Goal: Check status: Check status

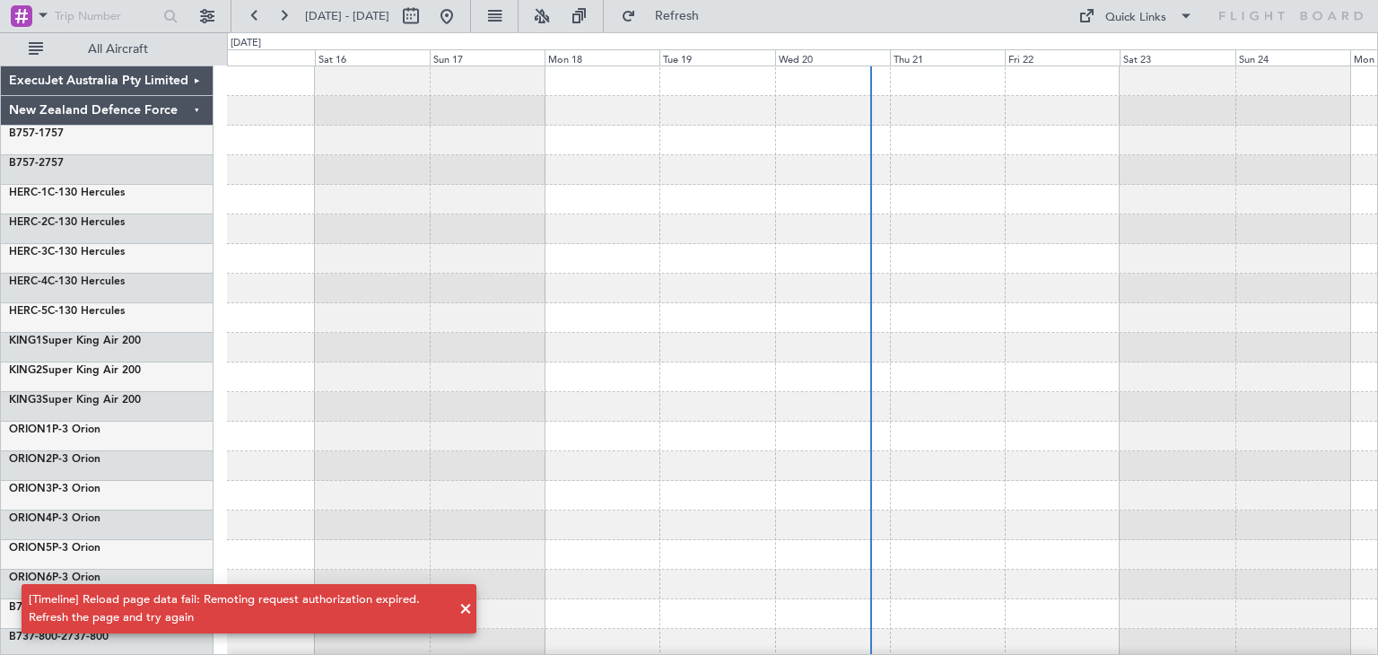
click at [466, 608] on span at bounding box center [466, 610] width 22 height 22
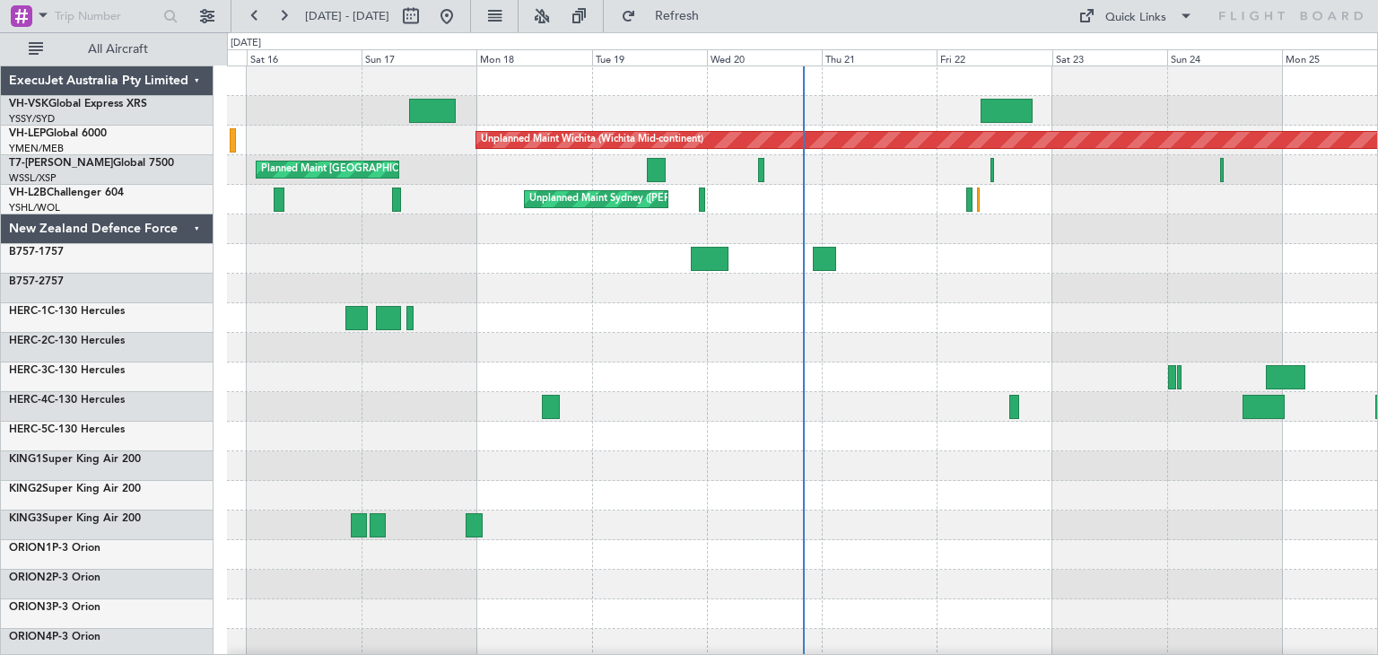
click at [191, 78] on div "ExecuJet Australia Pty Limited" at bounding box center [107, 81] width 213 height 30
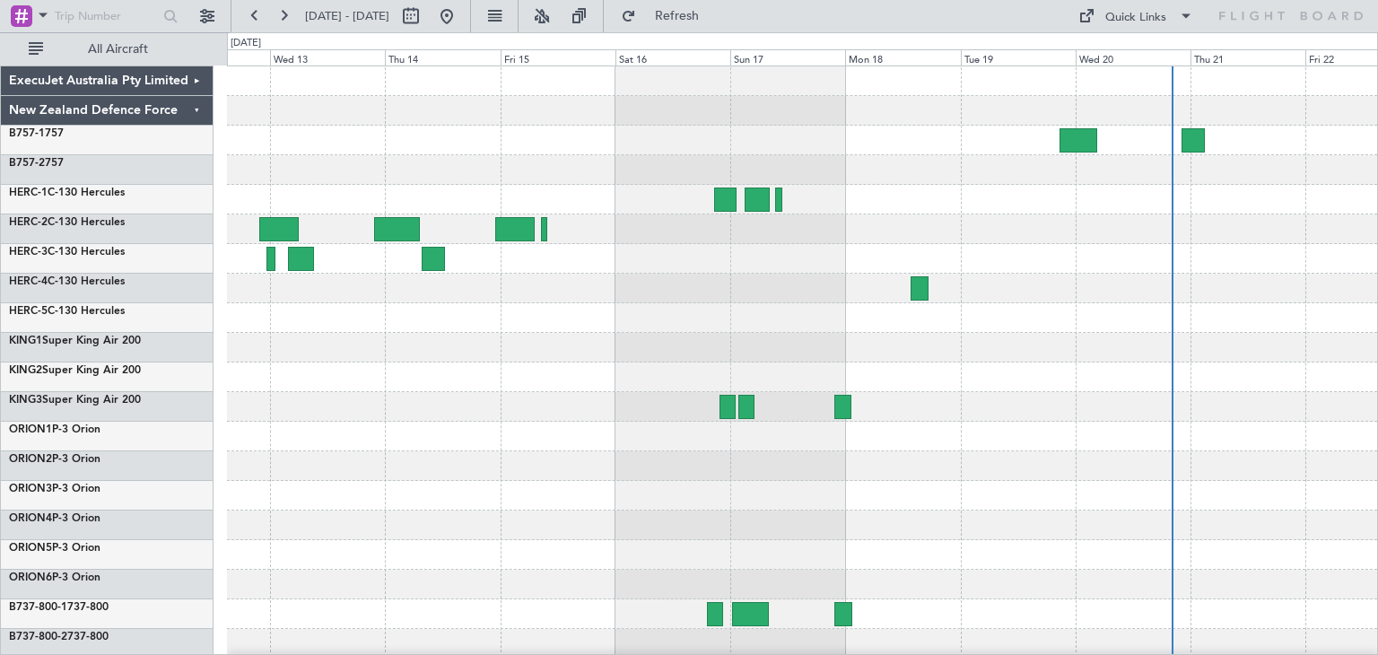
click at [1378, 425] on div "ExecuJet Australia Pty Limited New Zealand Defence Force B757-1 757 B757-2 757 …" at bounding box center [689, 343] width 1378 height 623
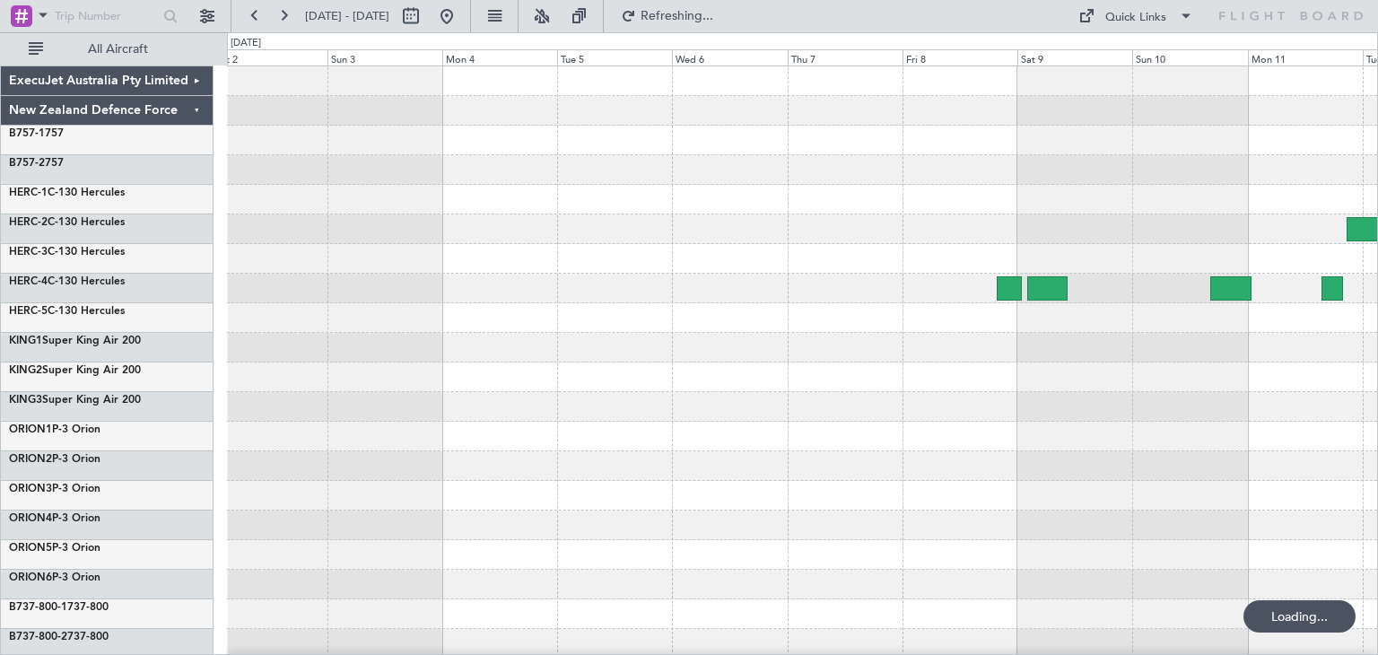
click at [1356, 378] on div at bounding box center [802, 378] width 1151 height 30
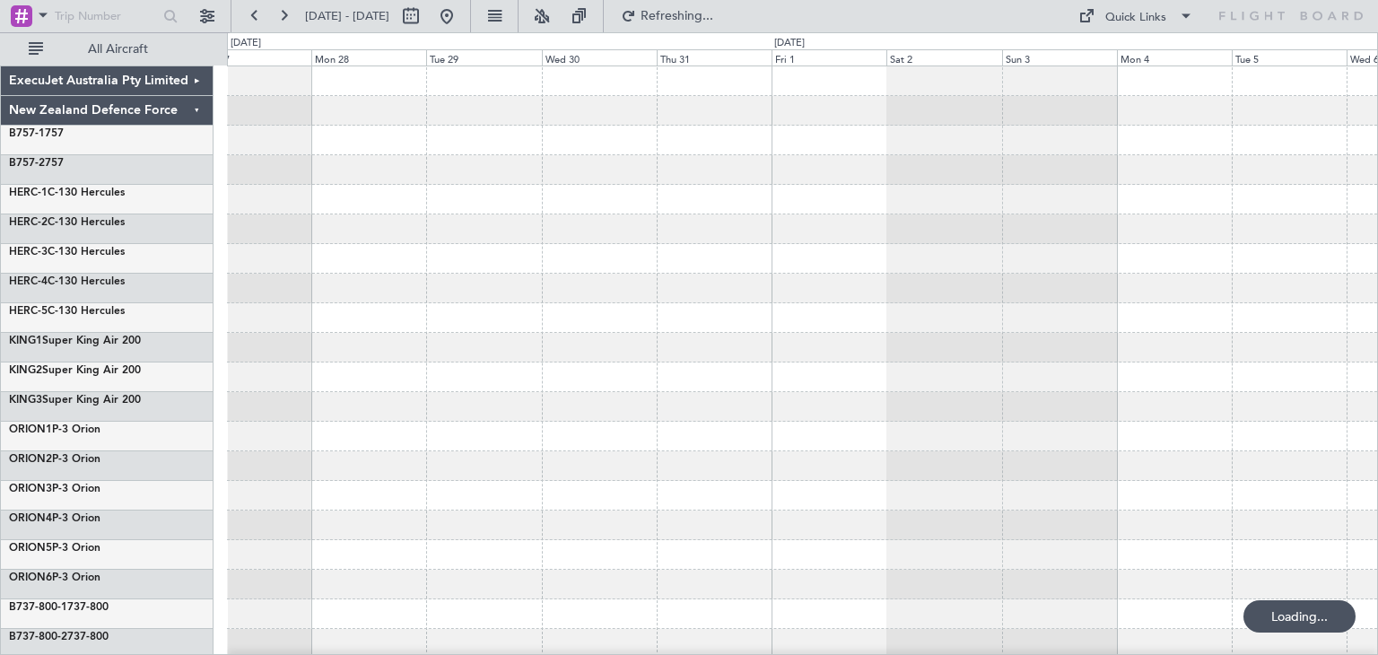
click at [1378, 383] on div "ExecuJet Australia Pty Limited New Zealand Defence Force B757-1 757 B757-2 757 …" at bounding box center [689, 343] width 1378 height 623
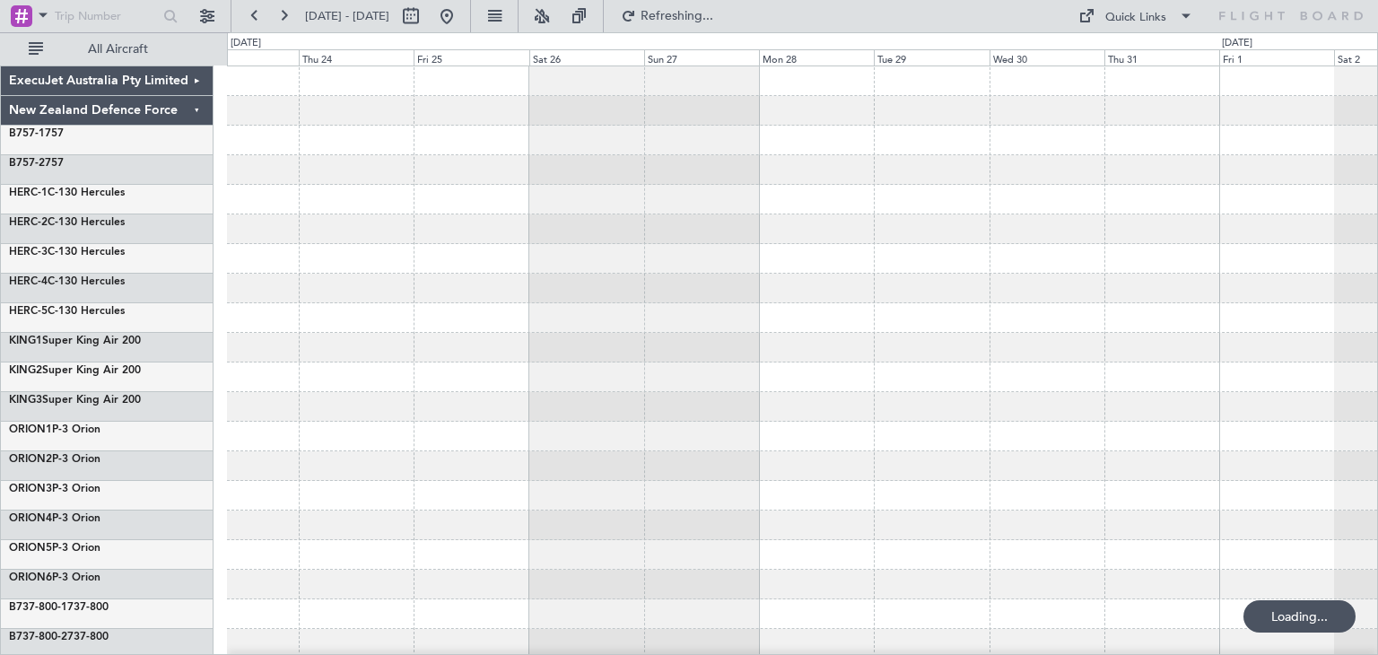
click at [1122, 361] on div at bounding box center [802, 348] width 1151 height 30
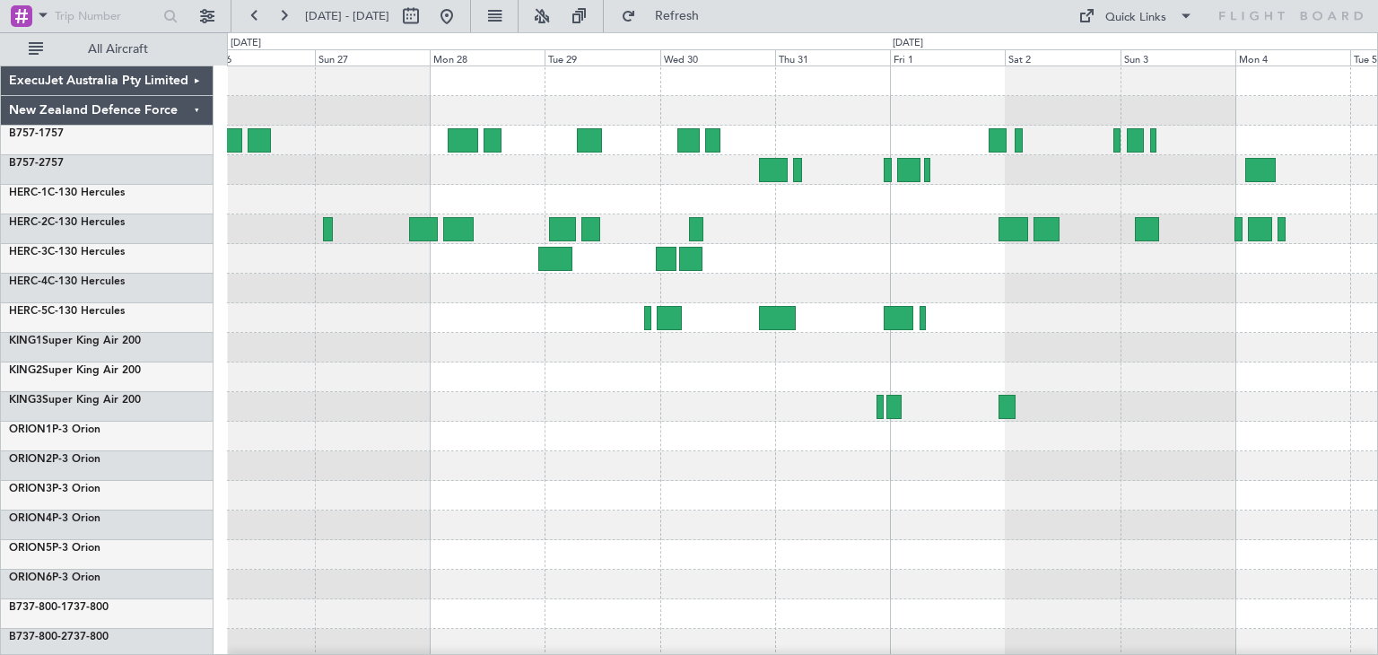
click at [442, 185] on div at bounding box center [802, 436] width 1151 height 740
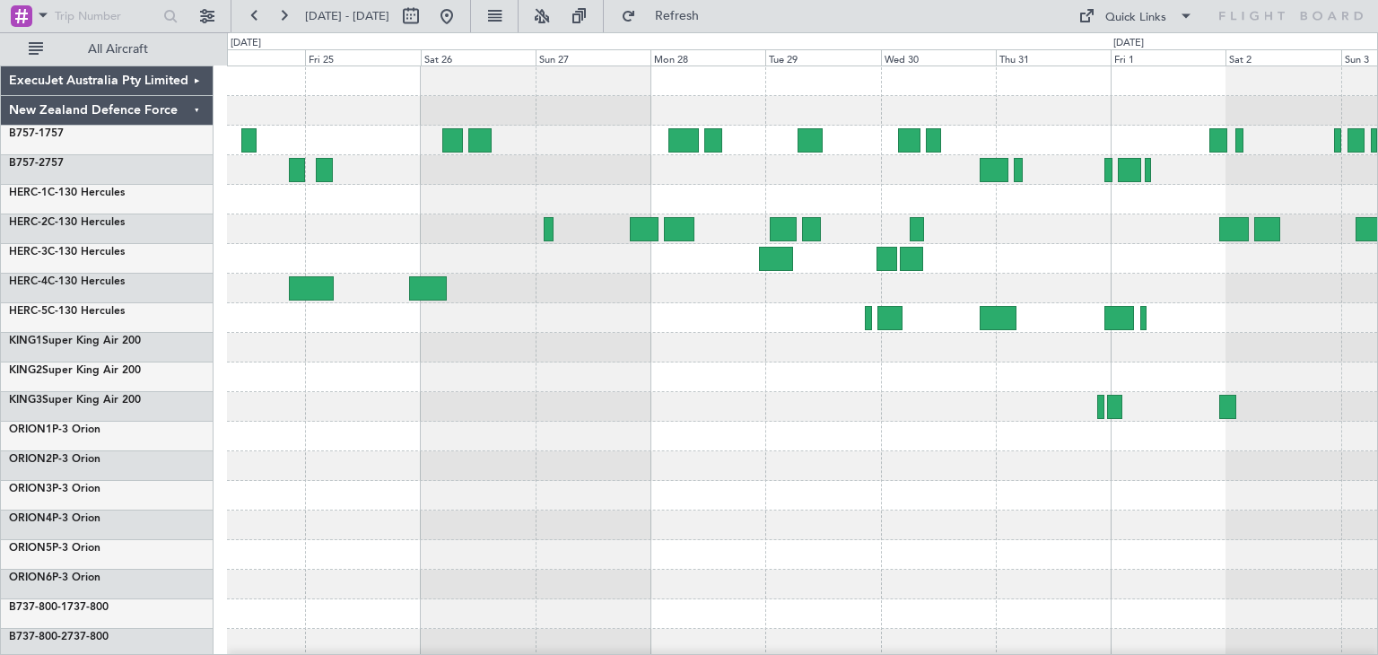
click at [863, 450] on div at bounding box center [802, 437] width 1151 height 30
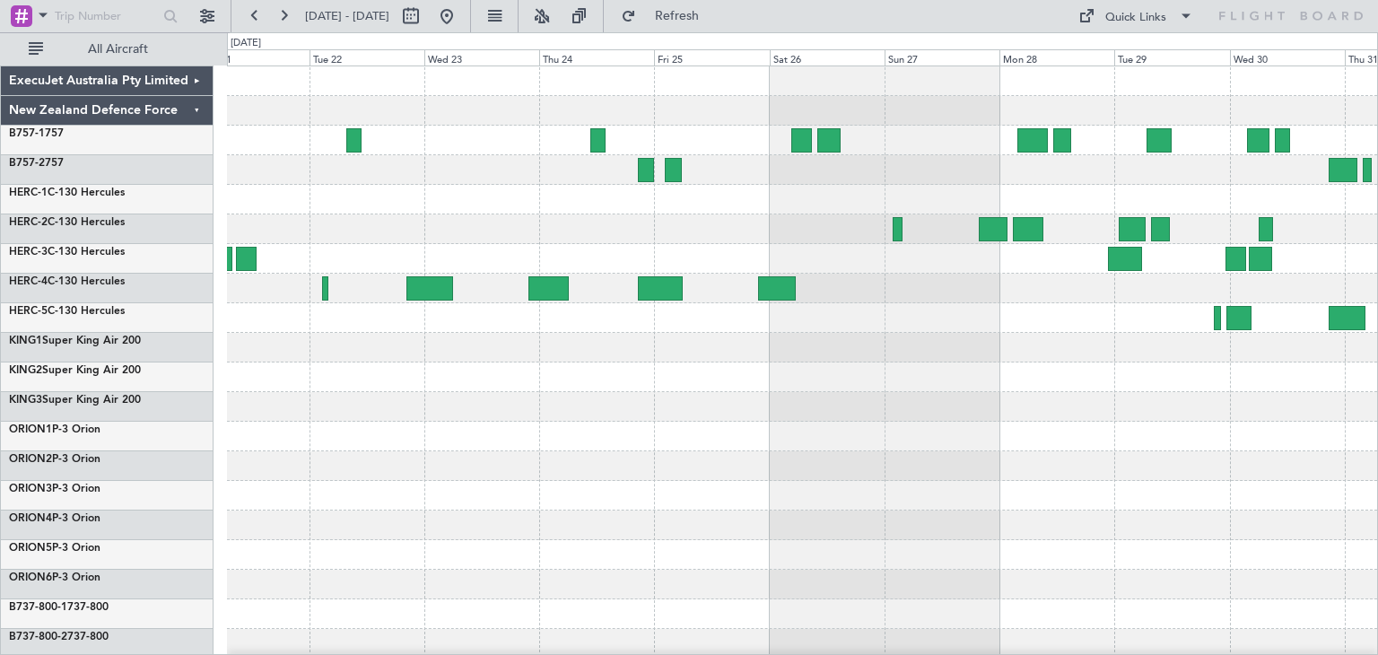
click at [757, 397] on div at bounding box center [802, 436] width 1151 height 740
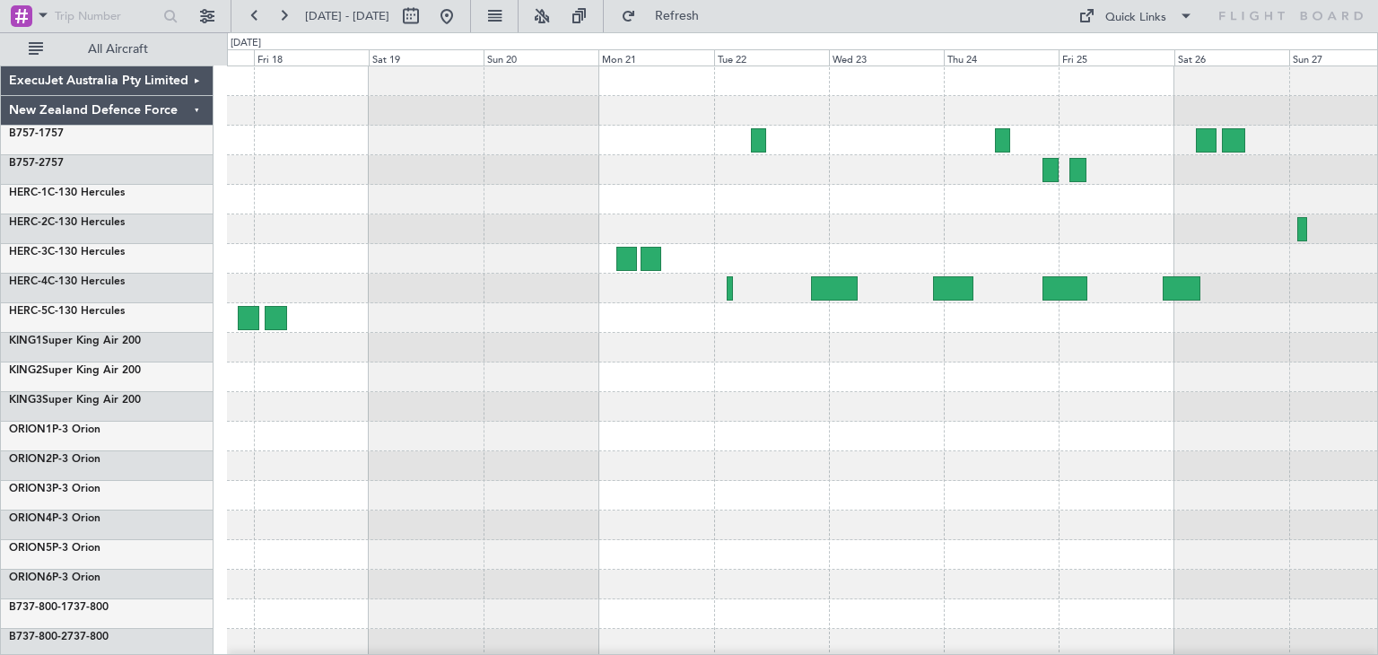
click at [693, 437] on div at bounding box center [802, 436] width 1151 height 740
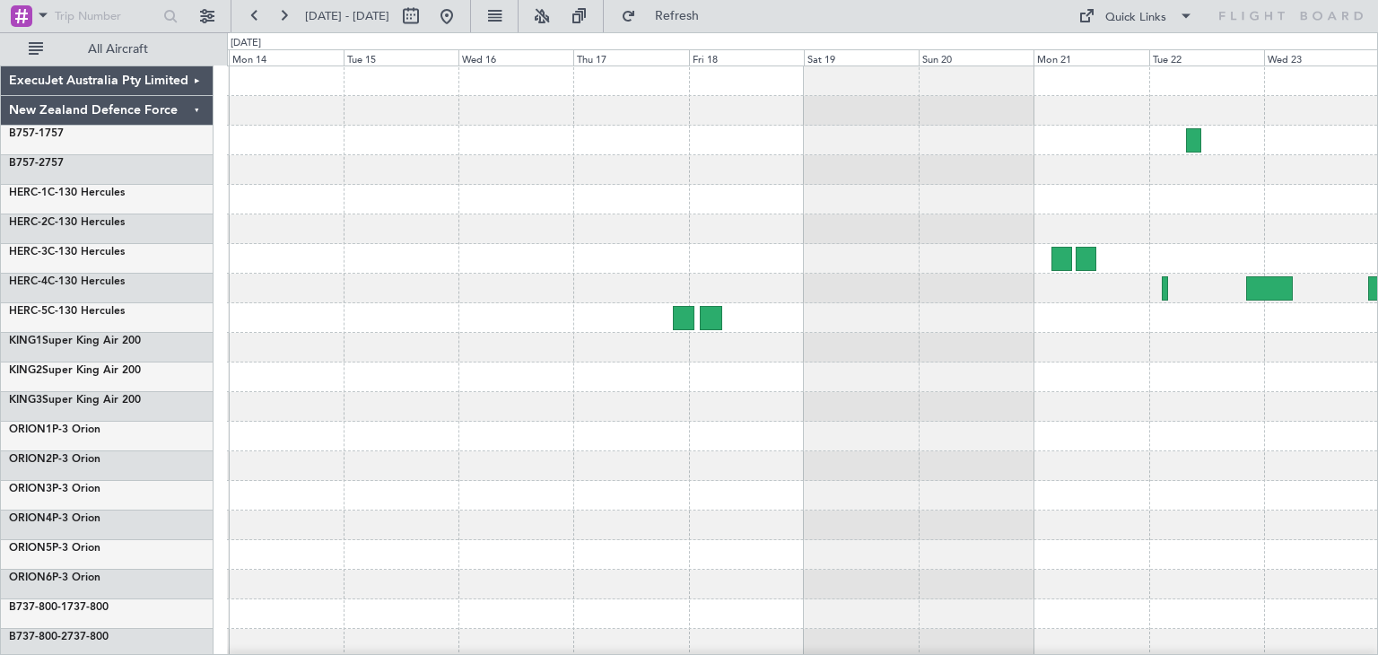
click at [1044, 411] on div at bounding box center [802, 407] width 1151 height 30
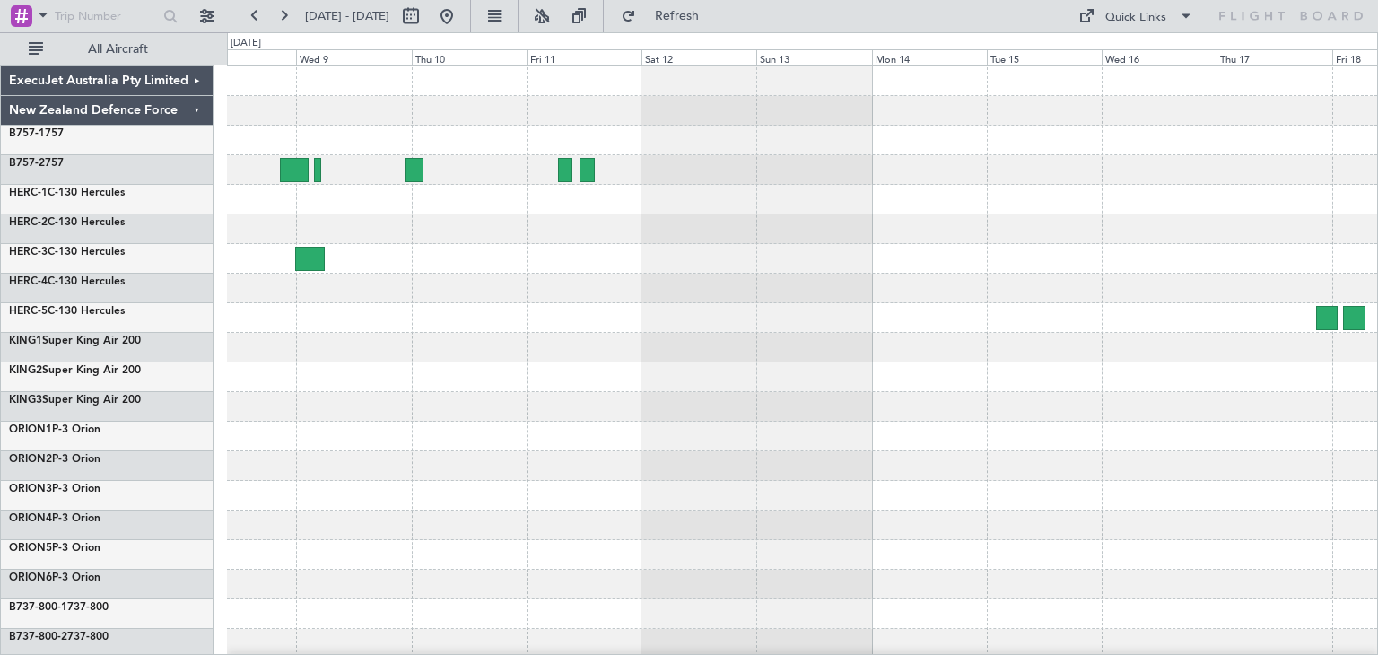
click at [1068, 261] on div at bounding box center [802, 436] width 1151 height 740
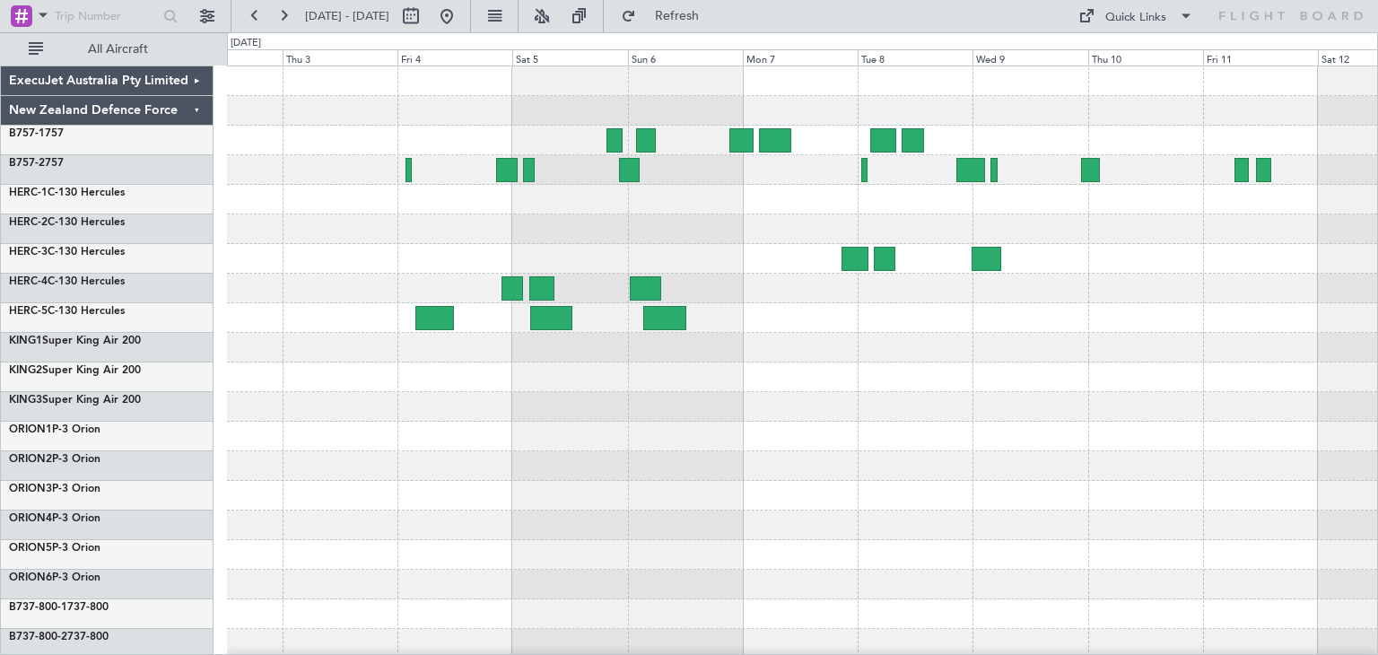
click at [987, 360] on div at bounding box center [802, 436] width 1151 height 740
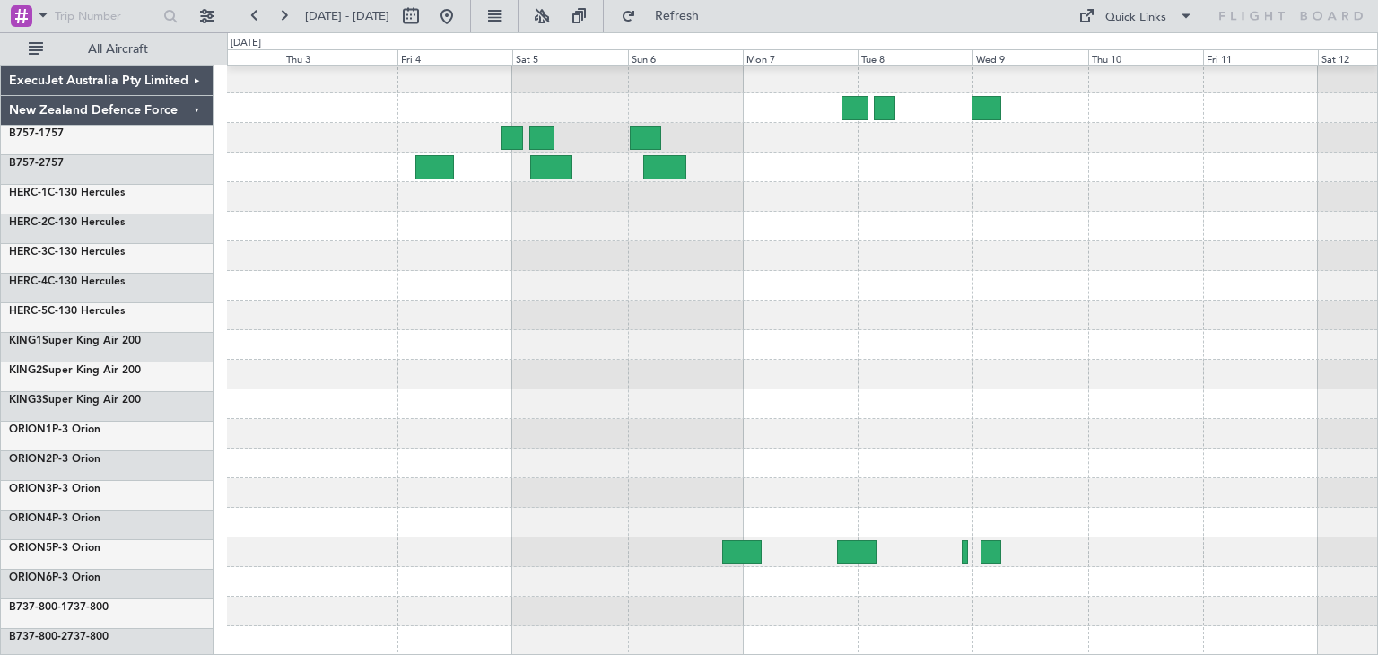
scroll to position [151, 0]
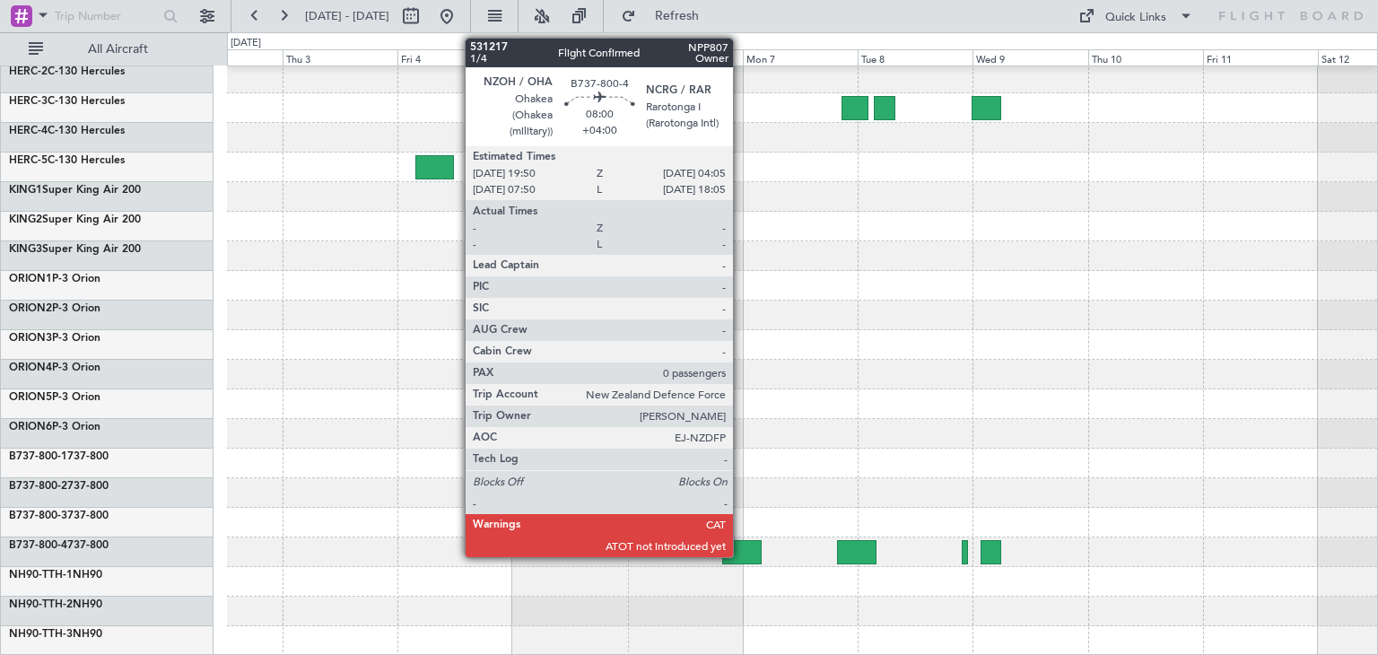
click at [741, 548] on div at bounding box center [742, 552] width 40 height 24
click at [744, 546] on div at bounding box center [742, 552] width 40 height 24
click at [738, 545] on div at bounding box center [742, 552] width 40 height 24
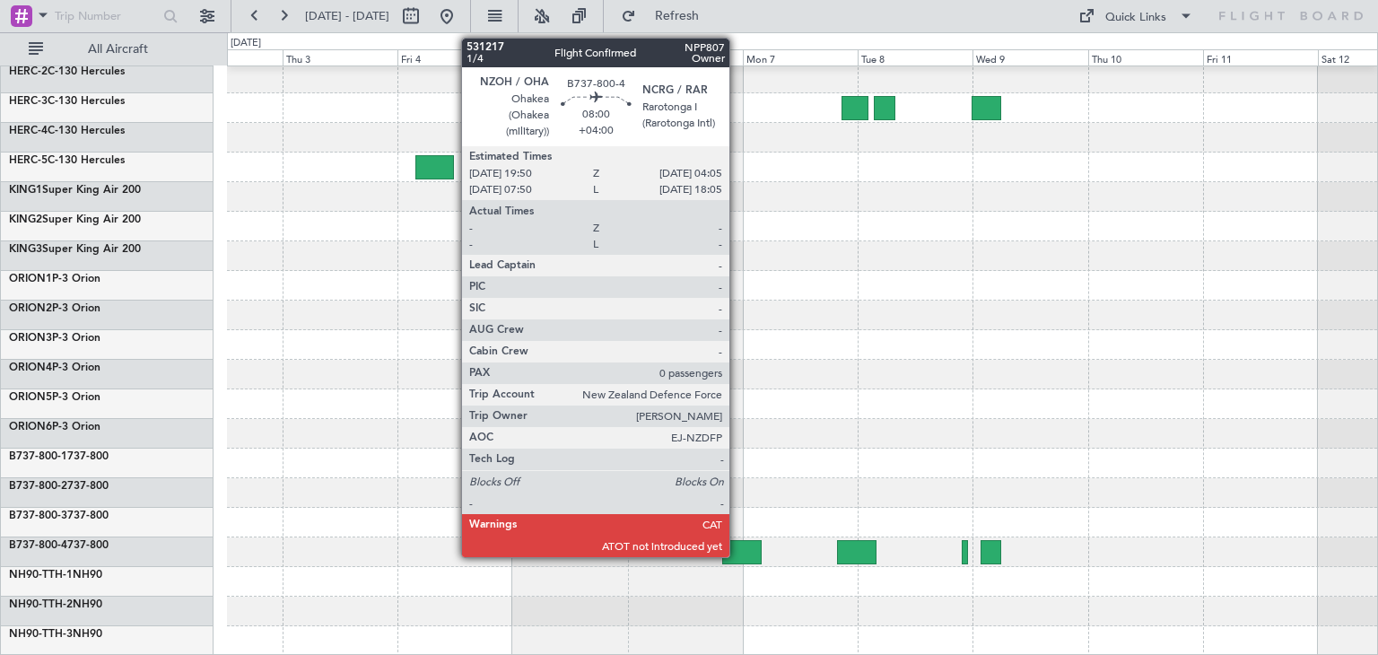
click at [738, 545] on div at bounding box center [742, 552] width 40 height 24
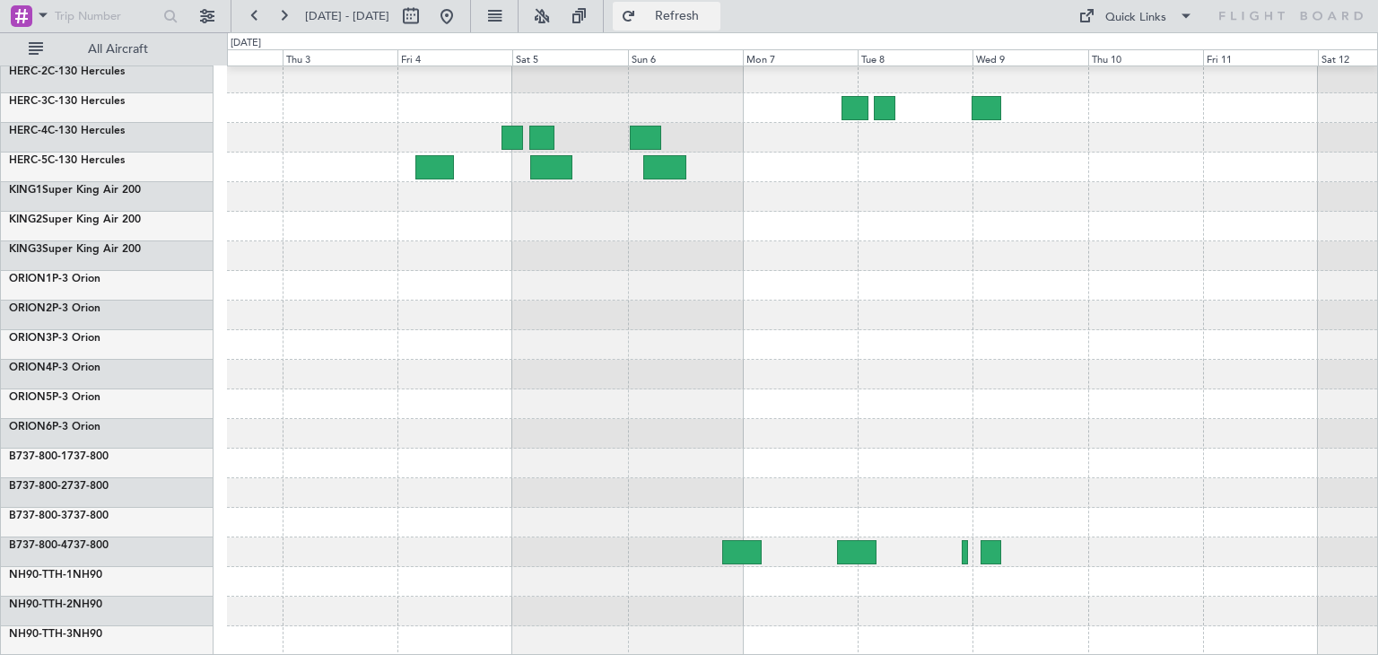
click at [715, 16] on span "Refresh" at bounding box center [677, 16] width 75 height 13
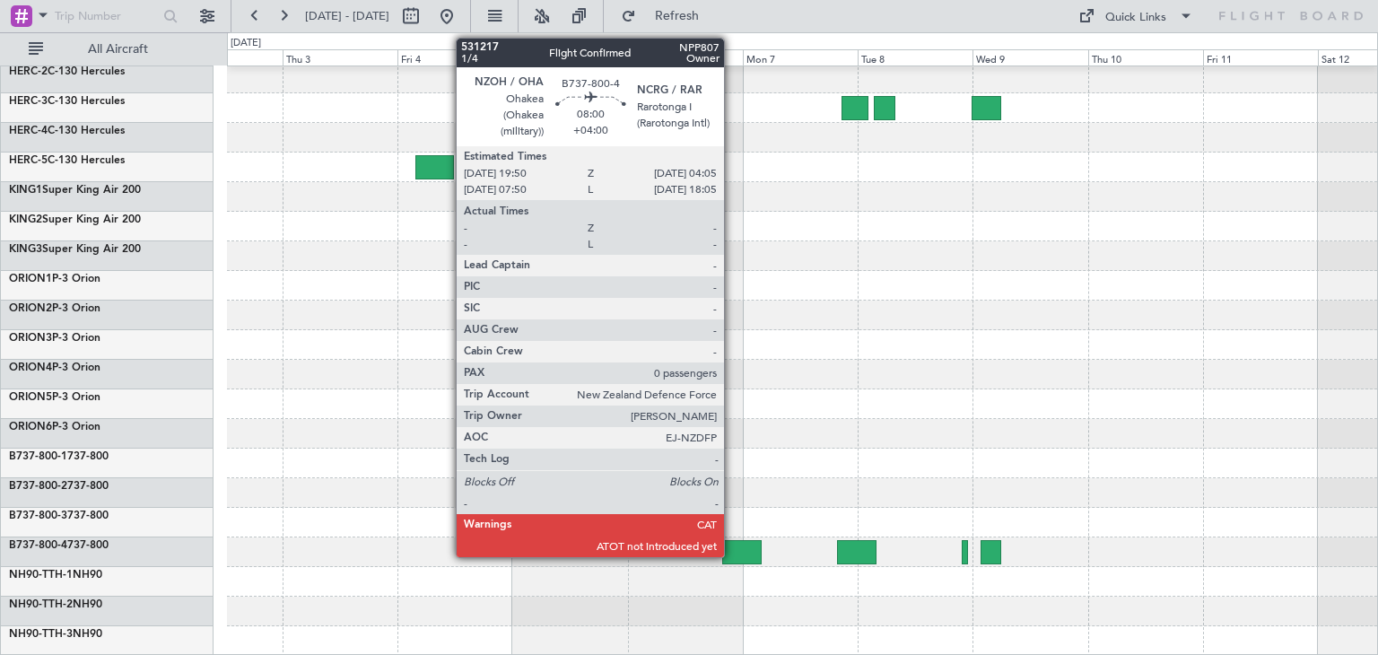
click at [732, 547] on div at bounding box center [742, 552] width 40 height 24
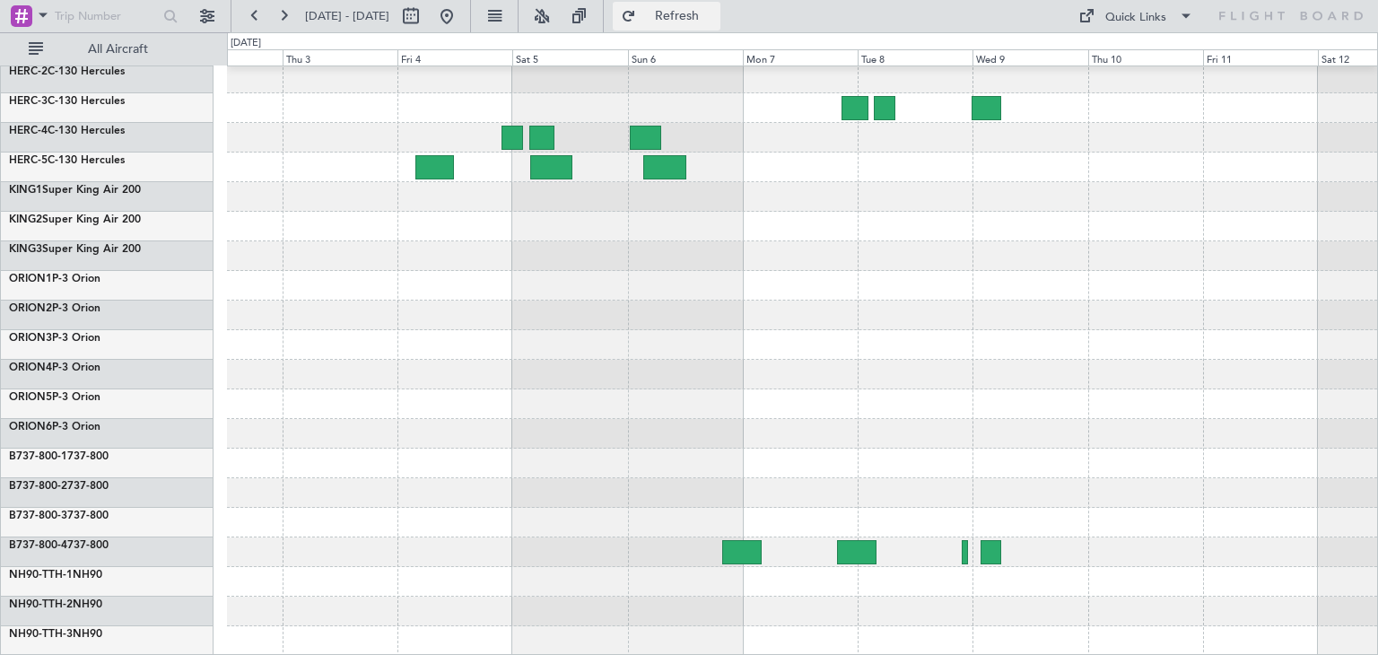
click at [721, 5] on button "Refresh" at bounding box center [667, 16] width 108 height 29
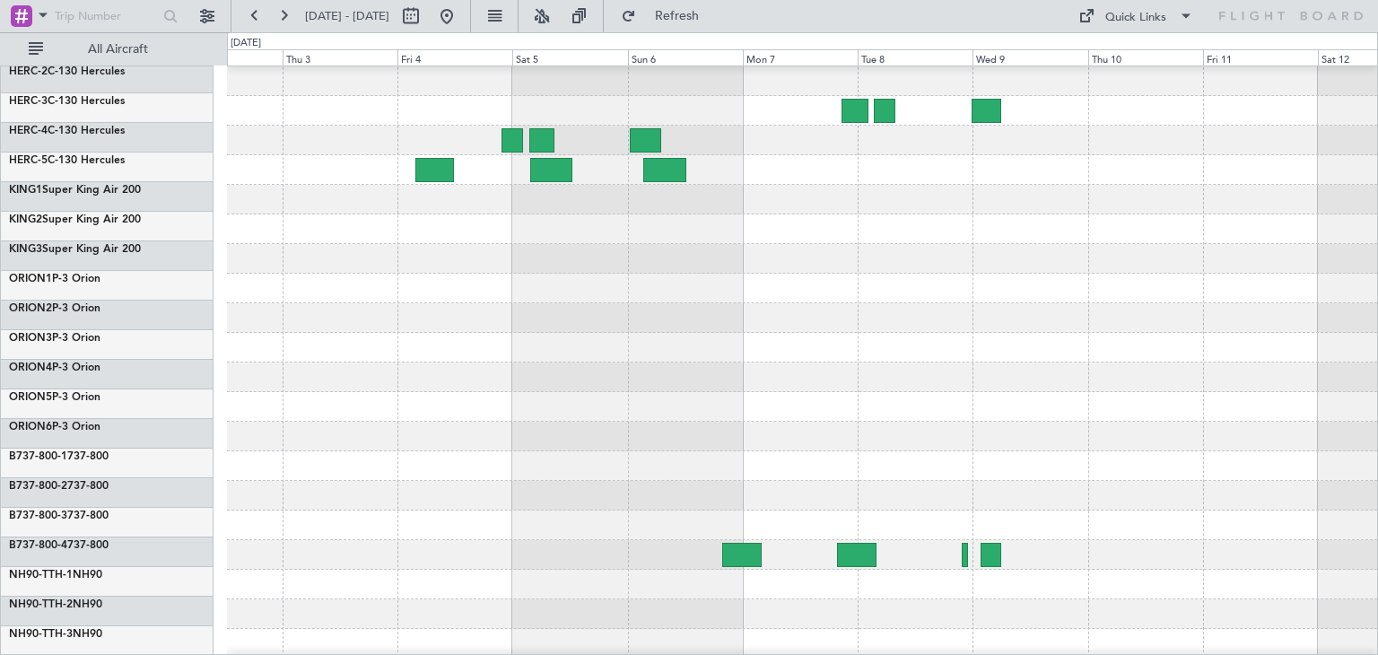
scroll to position [0, 0]
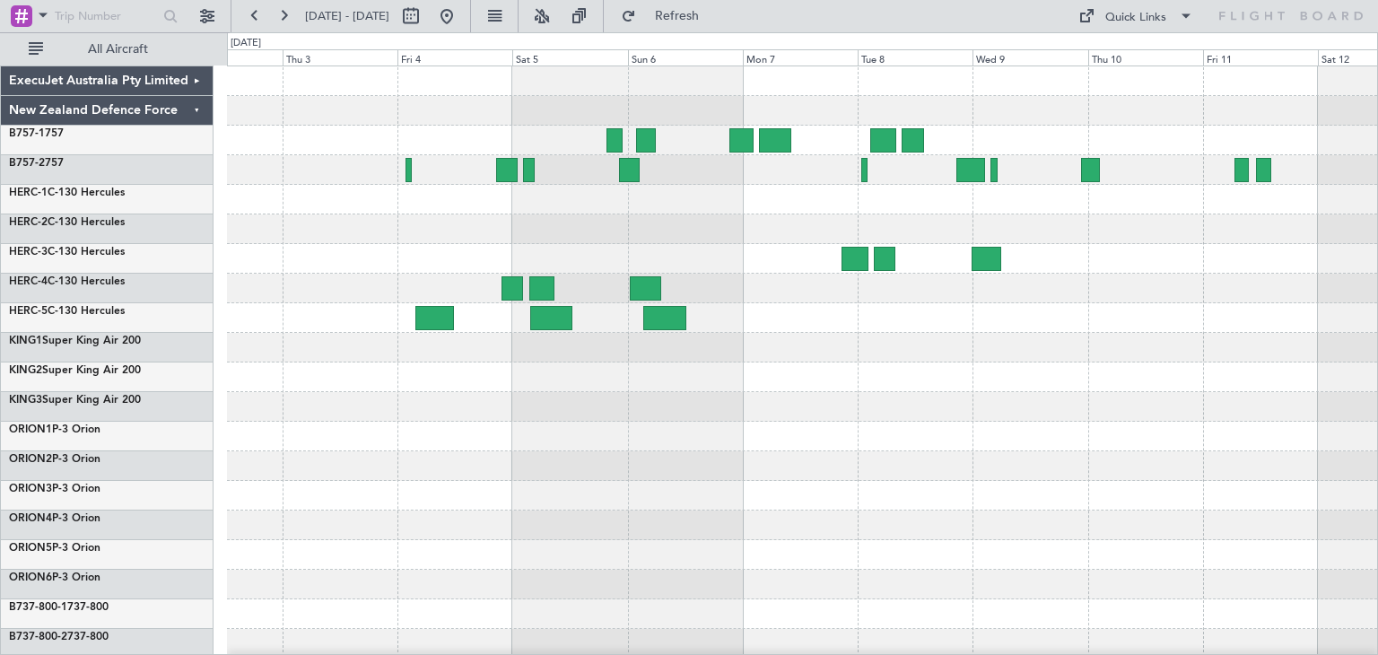
drag, startPoint x: 710, startPoint y: 9, endPoint x: 694, endPoint y: 38, distance: 33.0
click at [710, 10] on span "Refresh" at bounding box center [677, 16] width 75 height 13
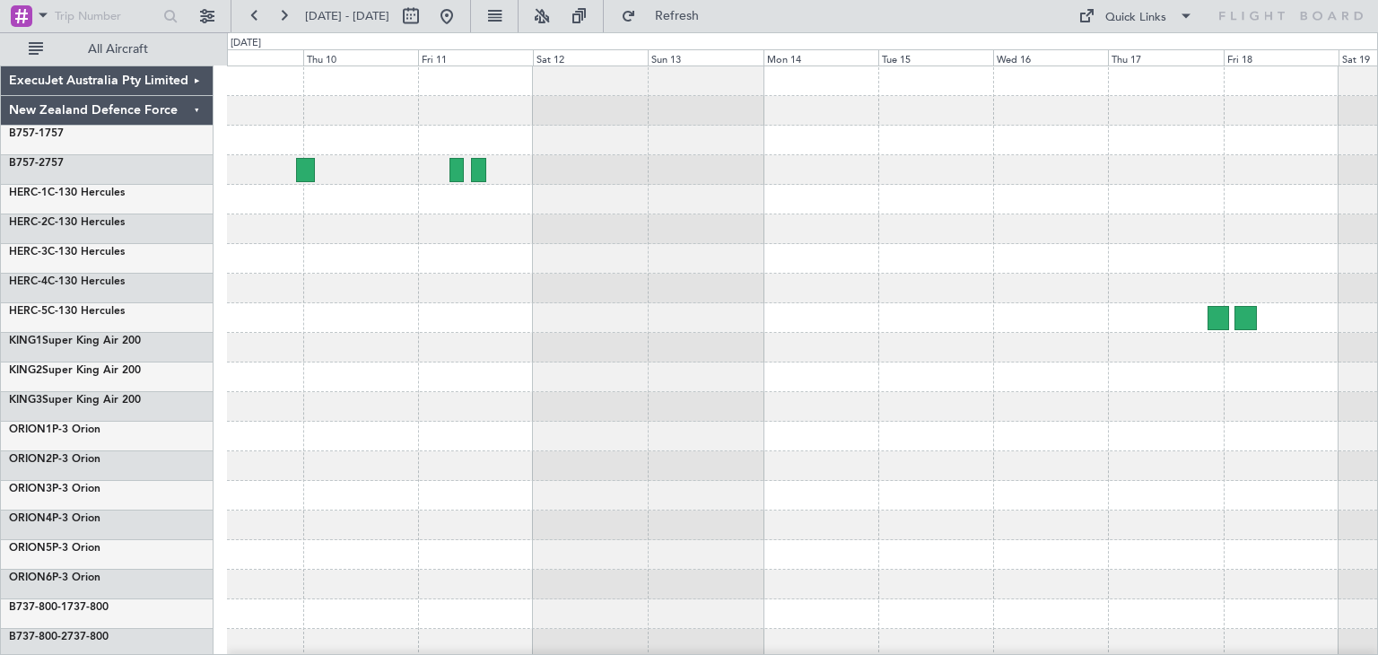
click at [219, 564] on div "ExecuJet Australia Pty Limited New Zealand Defence Force B757-1 757 B757-2 757 …" at bounding box center [689, 343] width 1378 height 623
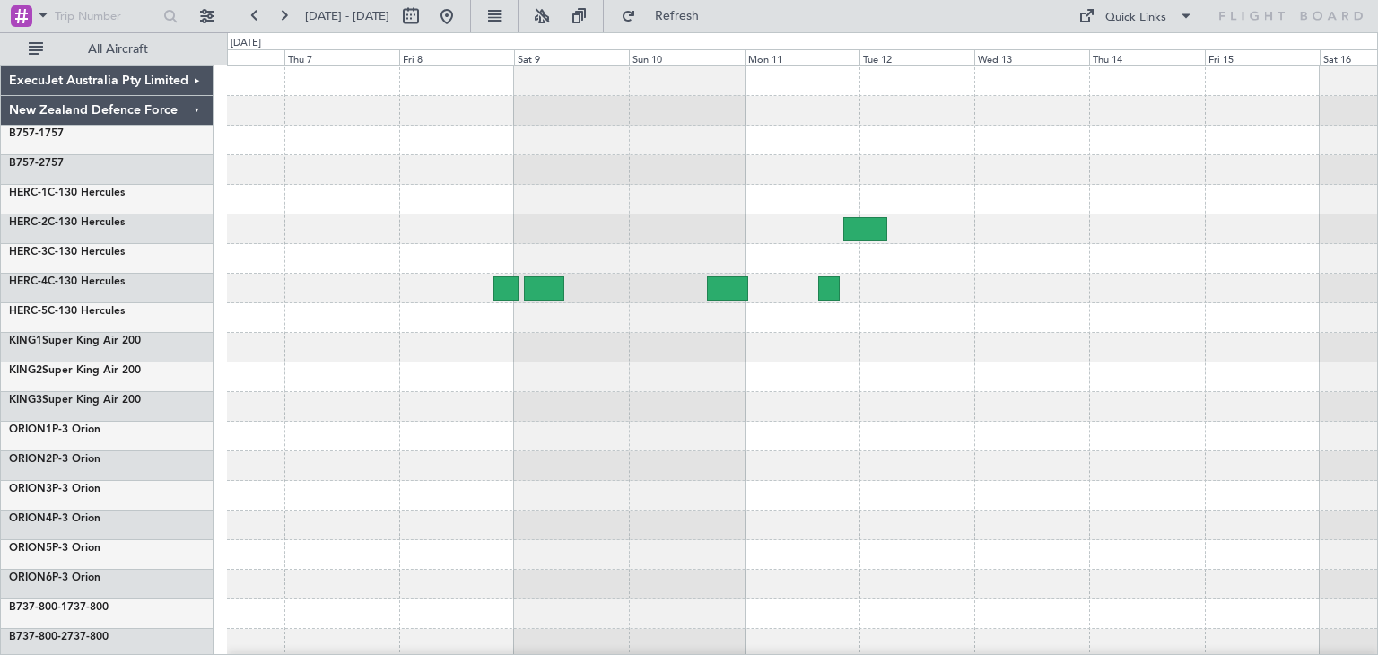
click at [324, 494] on div at bounding box center [802, 436] width 1151 height 740
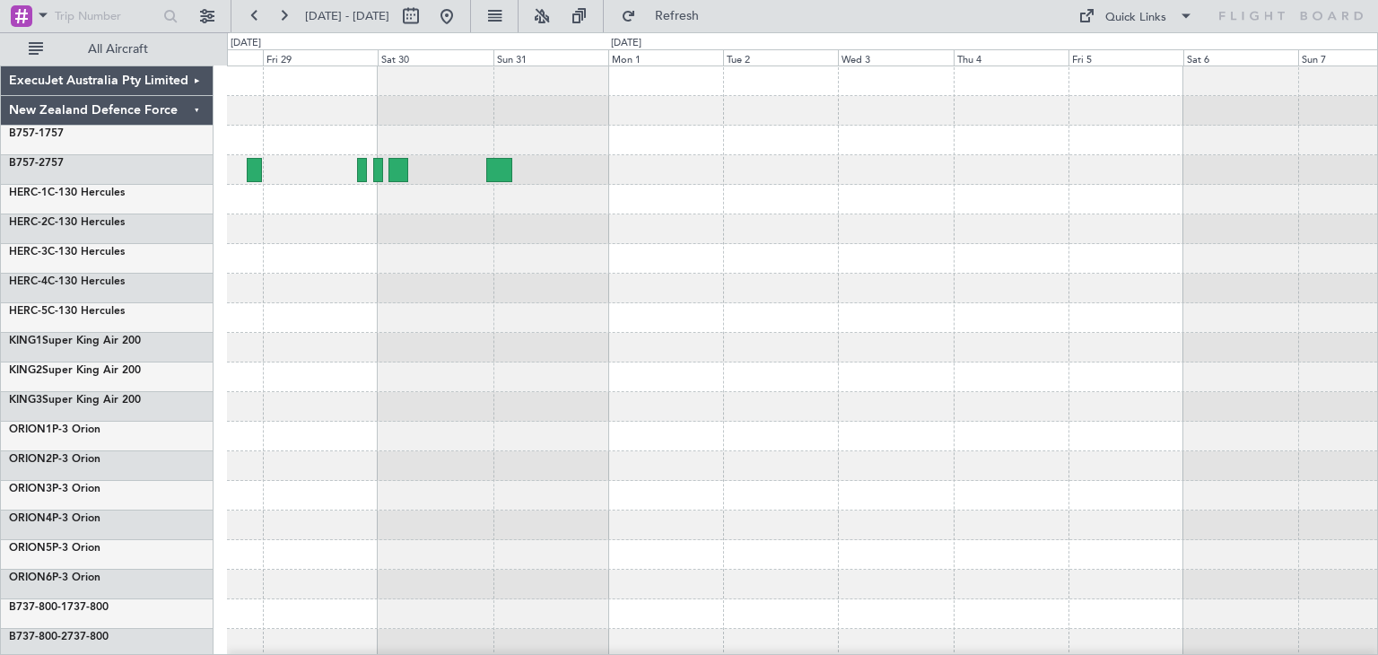
click at [12, 517] on div "ExecuJet Australia Pty Limited New Zealand Defence Force B757-1 757 B757-2 757 …" at bounding box center [689, 343] width 1378 height 623
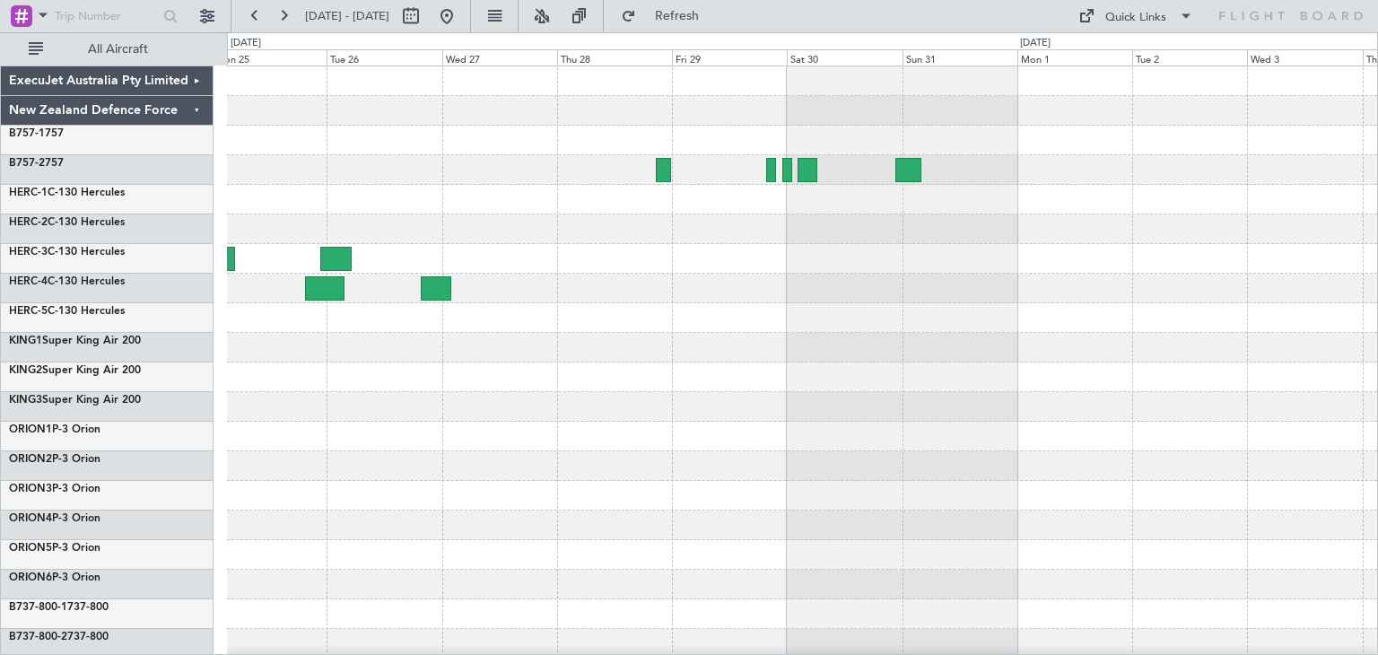
click at [1378, 523] on div "ExecuJet Australia Pty Limited New Zealand Defence Force B757-1 757 B757-2 757 …" at bounding box center [689, 343] width 1378 height 623
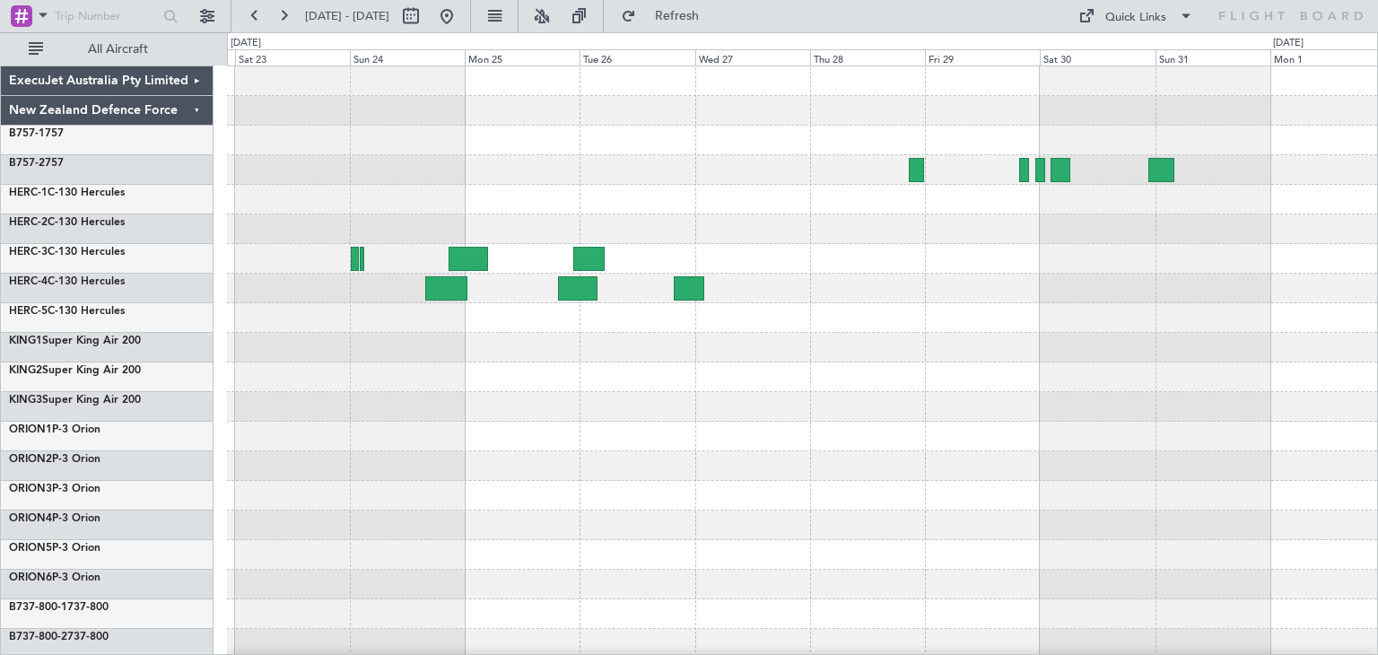
click at [1098, 498] on div at bounding box center [802, 496] width 1151 height 30
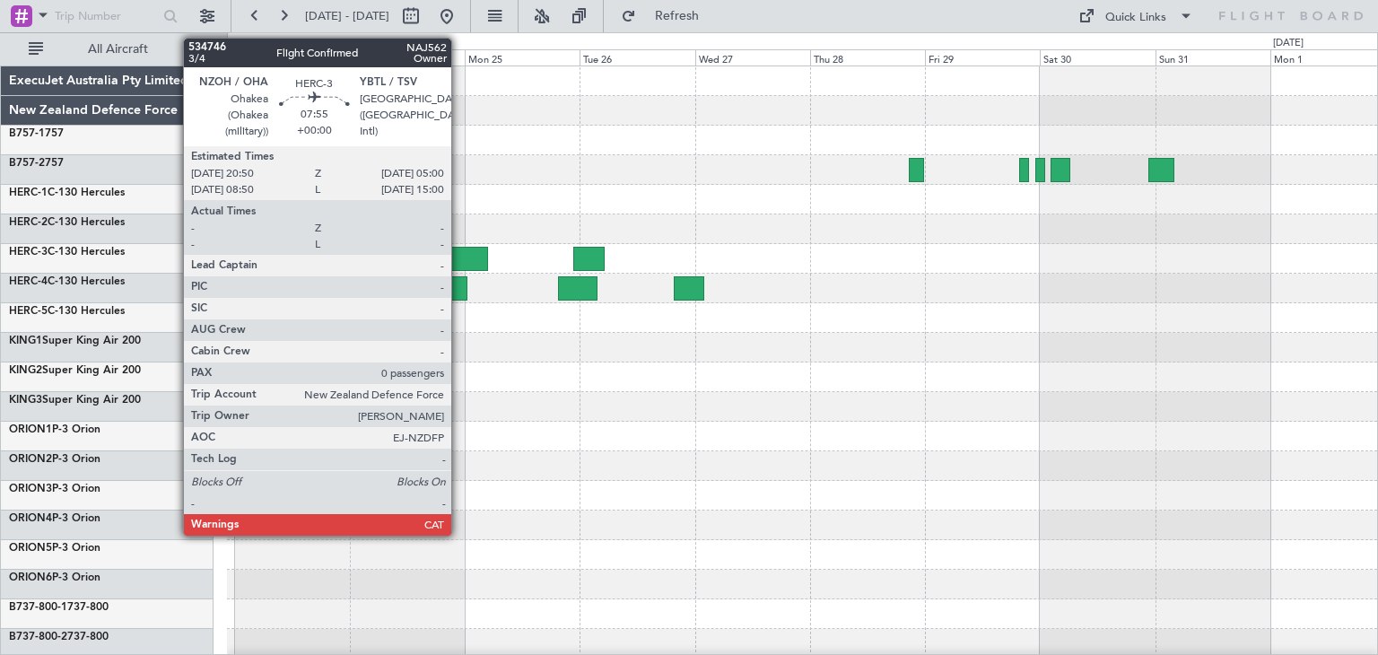
click at [459, 255] on div at bounding box center [468, 259] width 39 height 24
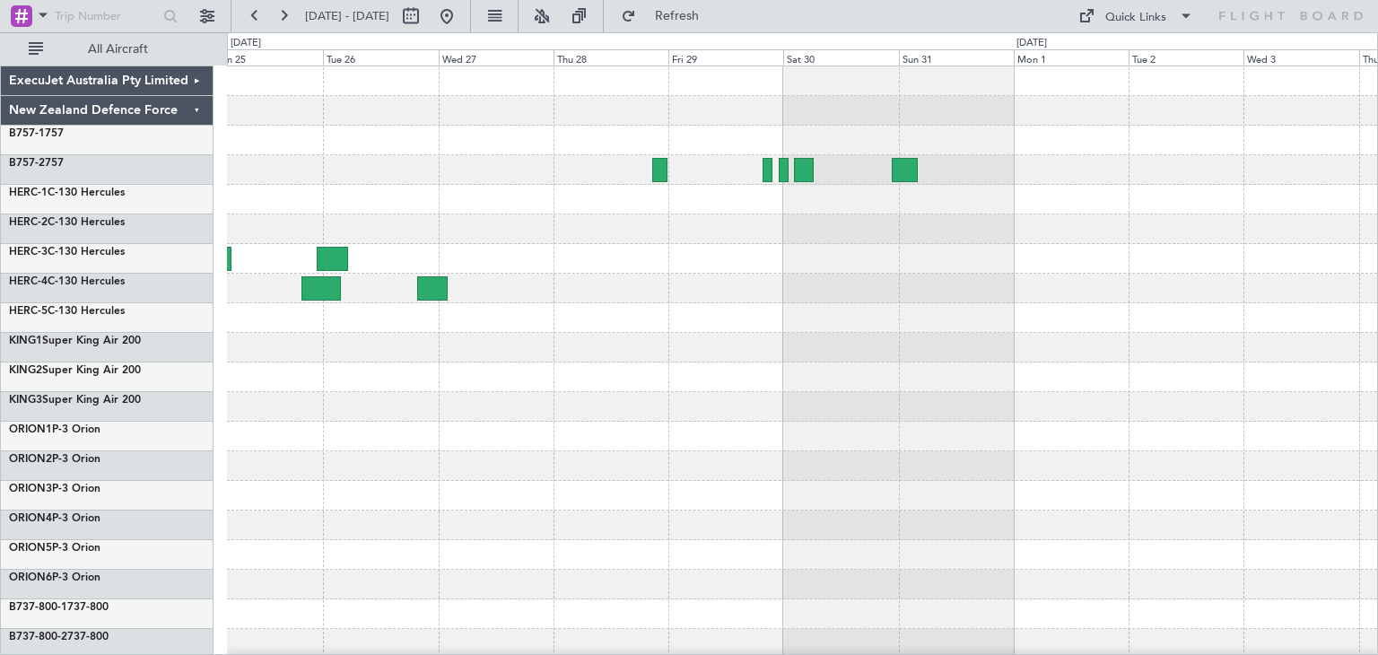
click at [827, 432] on div at bounding box center [802, 436] width 1151 height 740
click at [721, 4] on button "Refresh" at bounding box center [667, 16] width 108 height 29
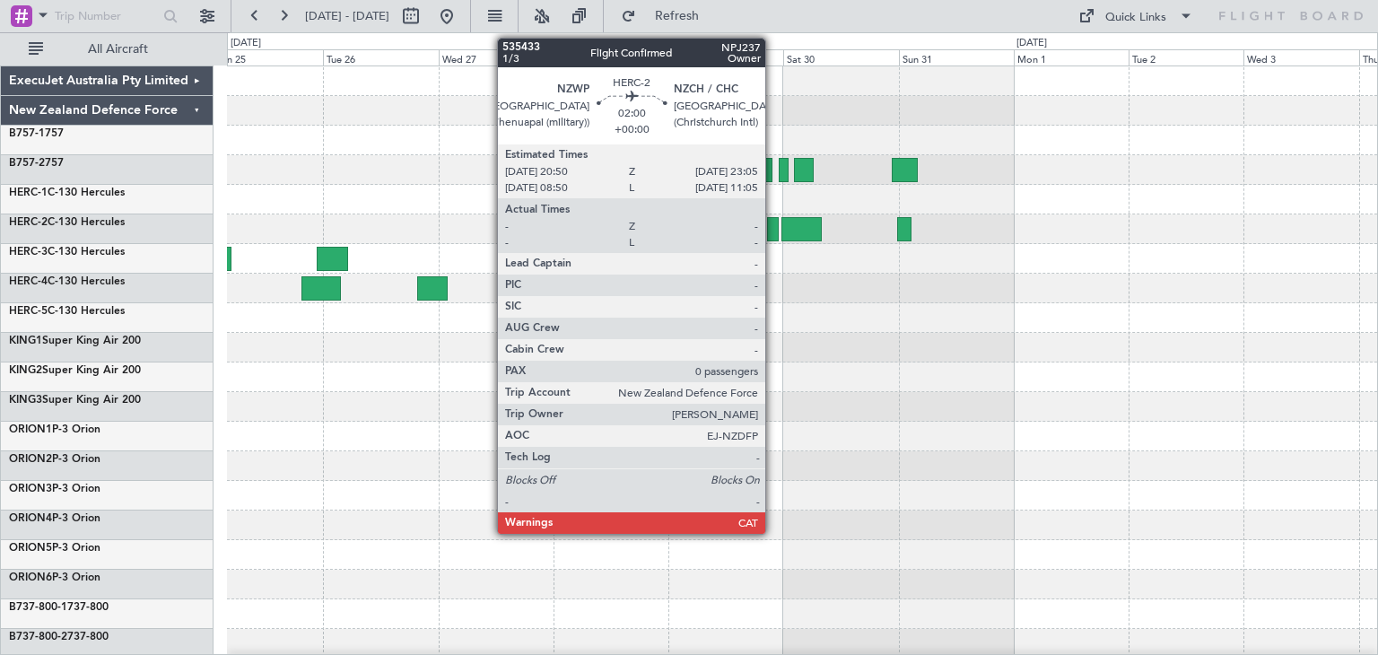
click at [774, 227] on div at bounding box center [773, 229] width 12 height 24
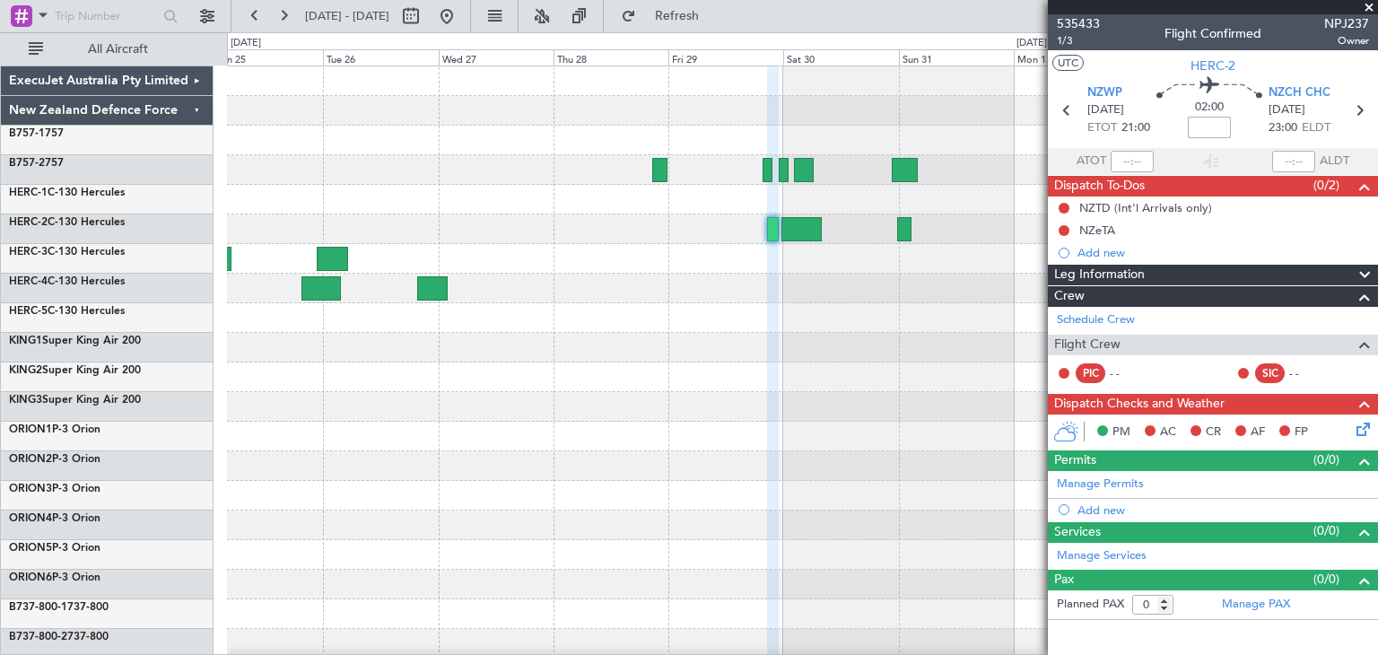
click at [1217, 123] on input at bounding box center [1209, 128] width 43 height 22
type input "-00:35"
click at [1372, 4] on span at bounding box center [1370, 8] width 18 height 16
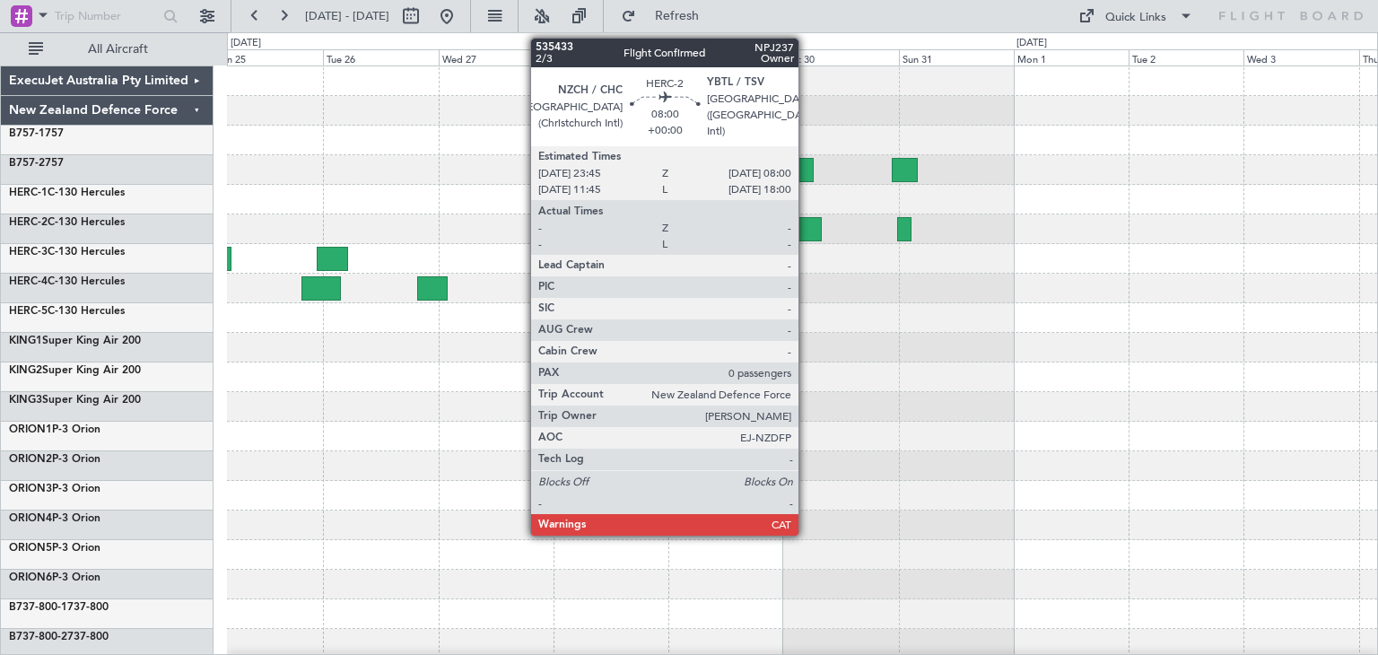
click at [807, 223] on div at bounding box center [802, 229] width 40 height 24
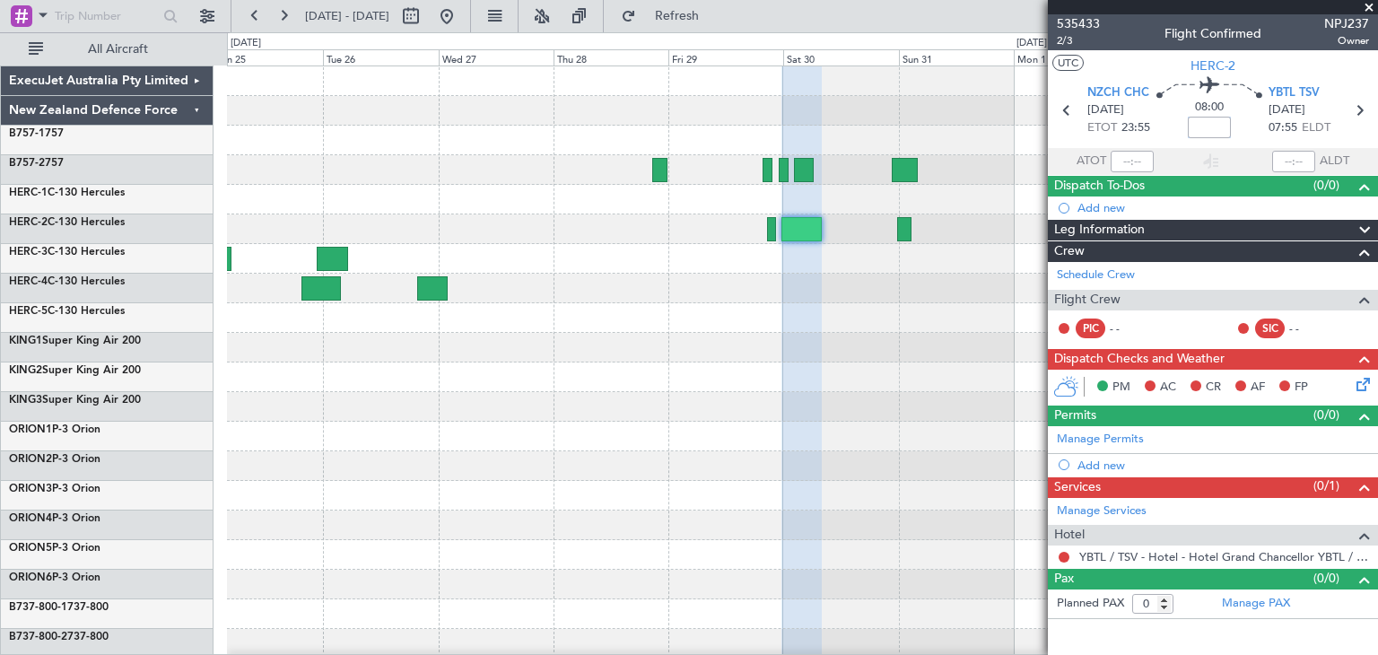
click at [1215, 127] on input at bounding box center [1209, 128] width 43 height 22
type input "-00:20"
click at [1370, 3] on span at bounding box center [1370, 8] width 18 height 16
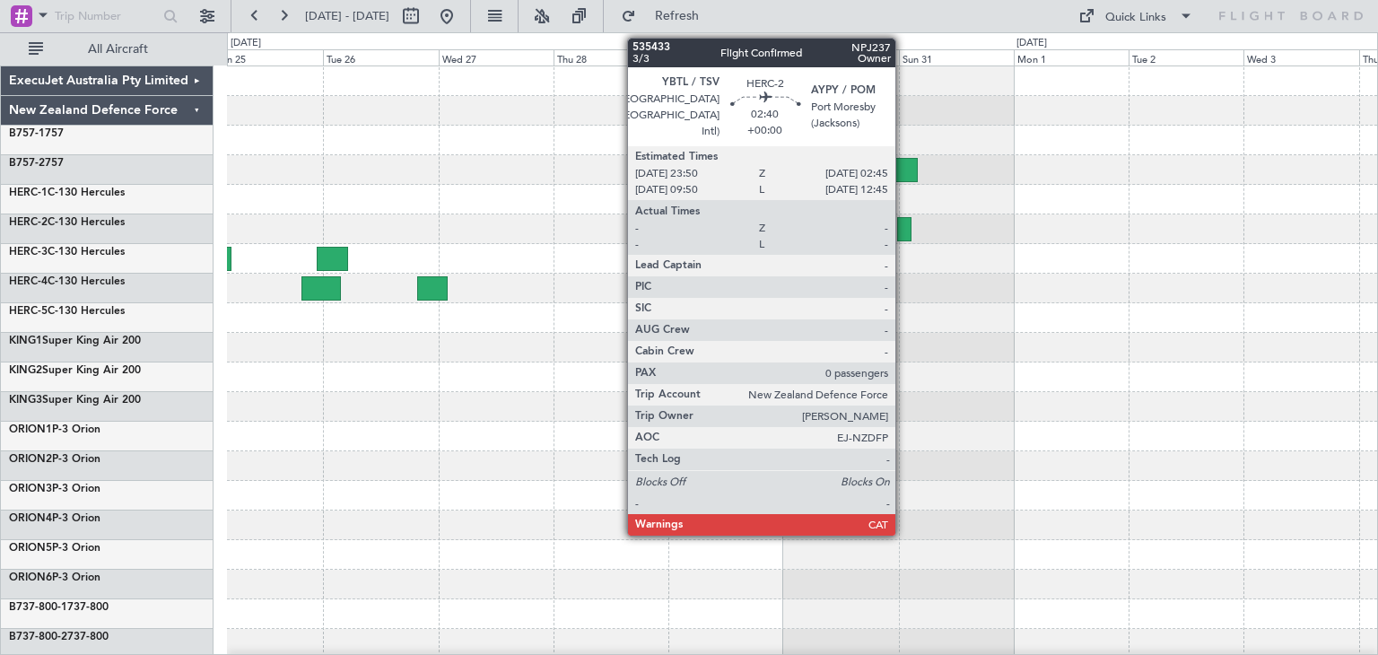
click at [904, 225] on div at bounding box center [904, 229] width 14 height 24
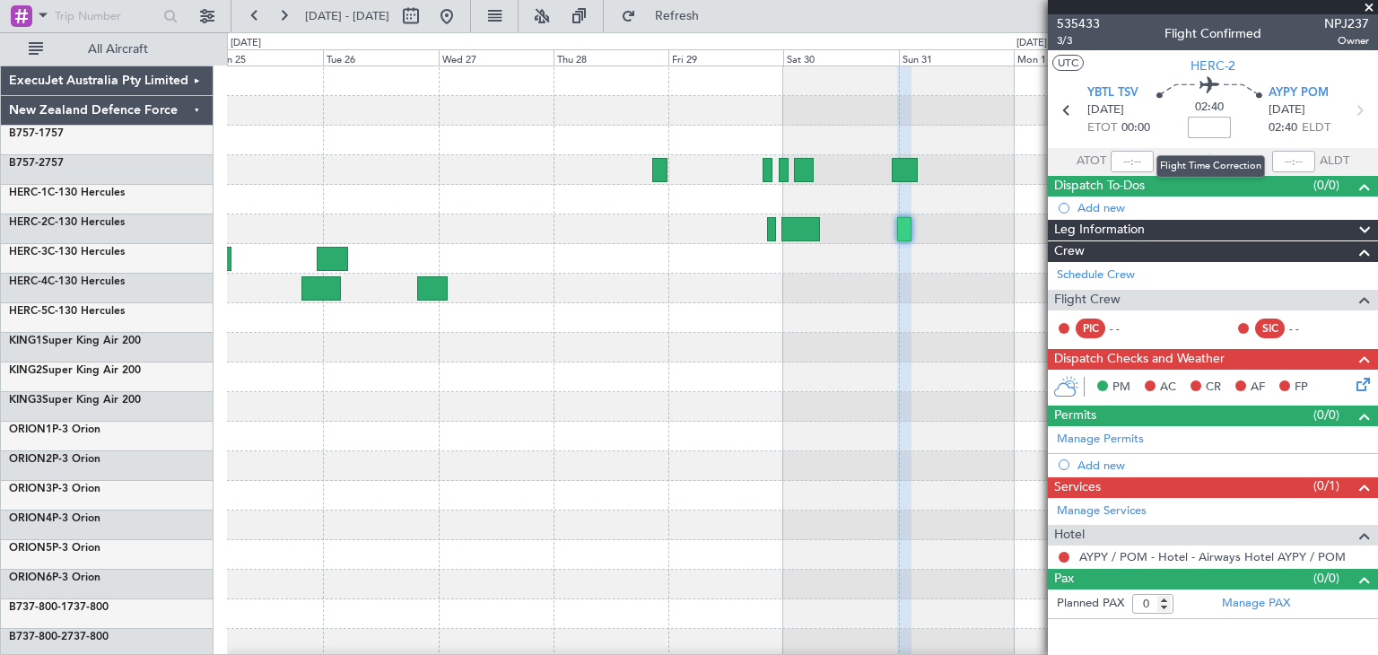
click at [1219, 127] on input at bounding box center [1209, 128] width 43 height 22
type input "-00:20"
drag, startPoint x: 1375, startPoint y: 1, endPoint x: 1267, endPoint y: 9, distance: 108.0
click at [1374, 1] on span at bounding box center [1370, 8] width 18 height 16
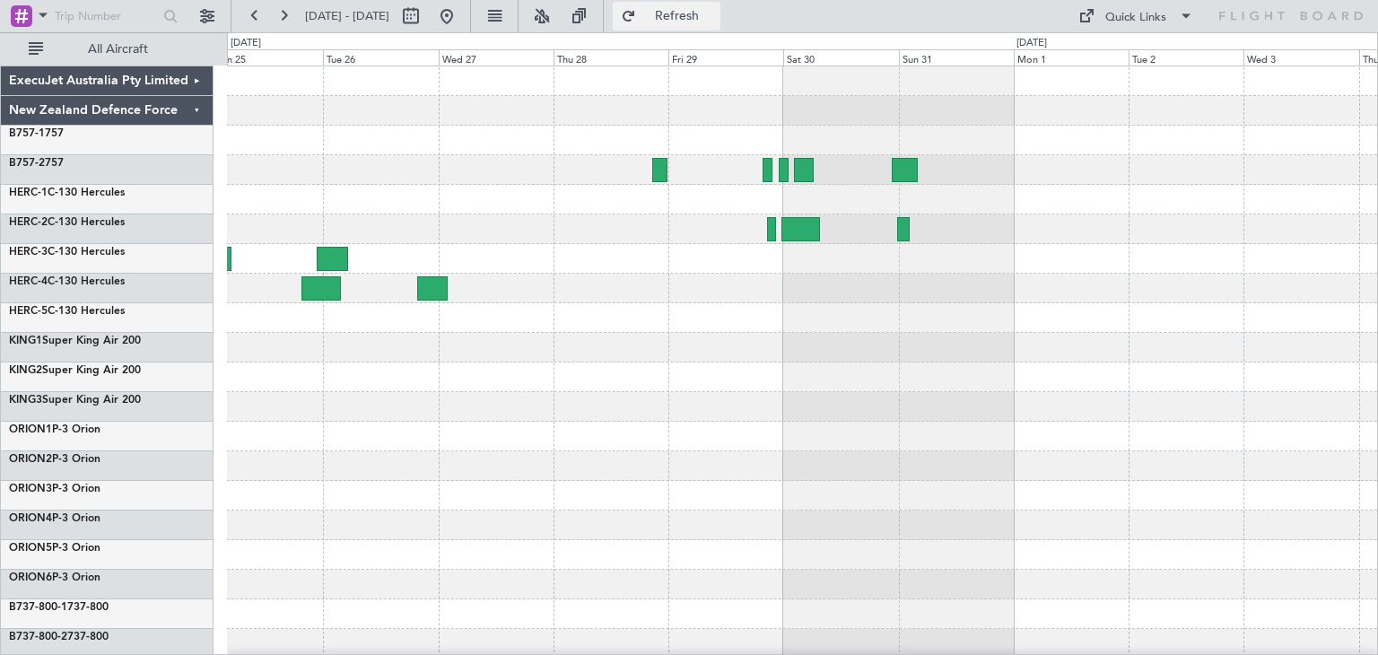
click at [715, 17] on span "Refresh" at bounding box center [677, 16] width 75 height 13
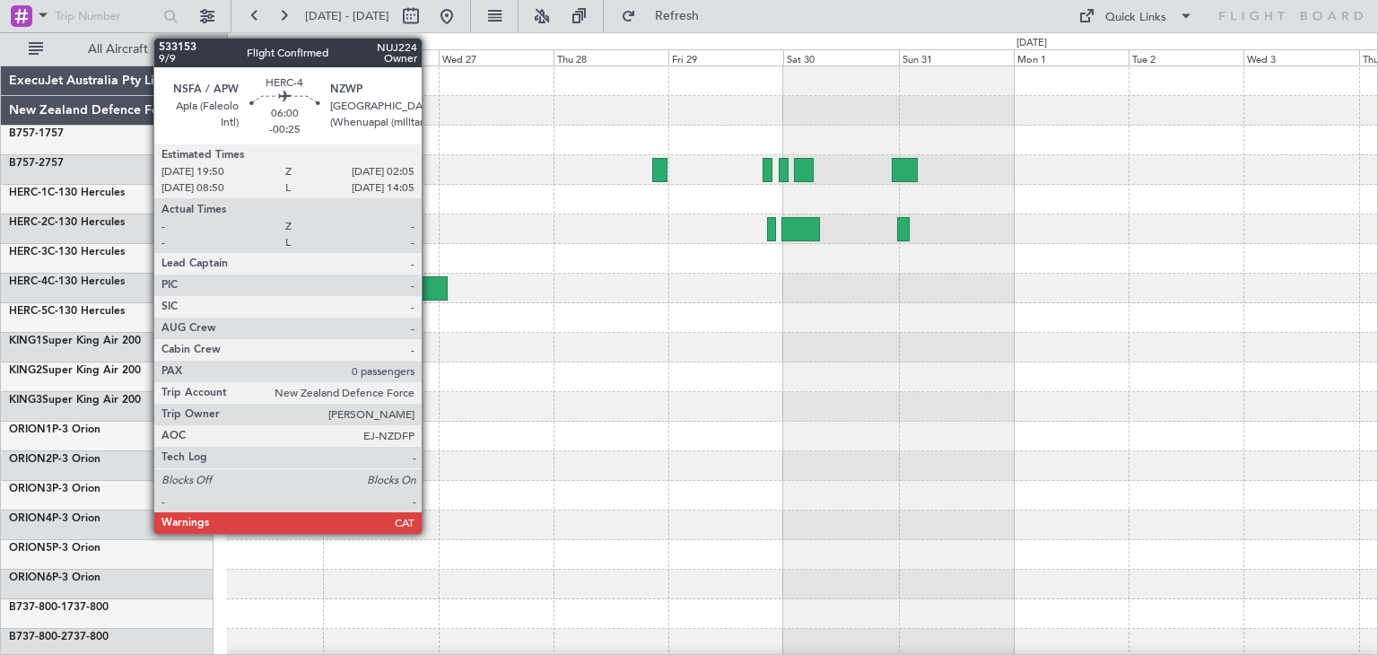
click at [430, 281] on div at bounding box center [432, 288] width 31 height 24
